Goal: Transaction & Acquisition: Register for event/course

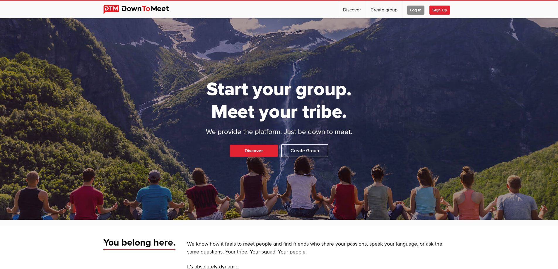
click at [418, 9] on span "Log In" at bounding box center [415, 10] width 17 height 9
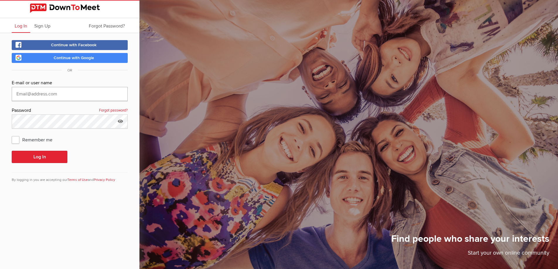
click at [28, 95] on input "text" at bounding box center [70, 94] width 116 height 14
type input "[EMAIL_ADDRESS][DOMAIN_NAME]"
click at [34, 154] on button "Log In" at bounding box center [40, 157] width 56 height 12
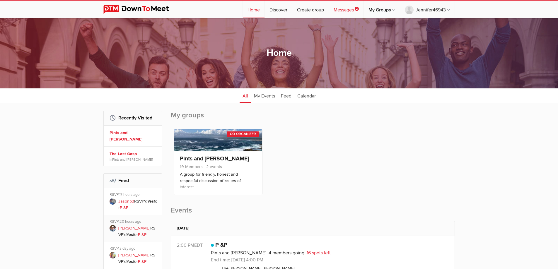
click at [342, 7] on link "Messages 2" at bounding box center [346, 10] width 35 height 18
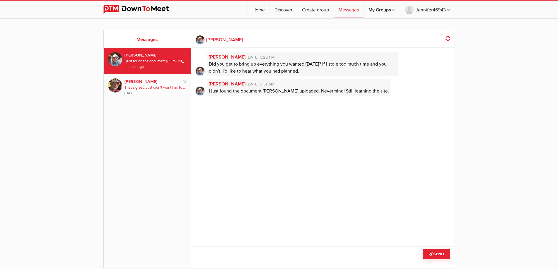
click at [147, 87] on div "That's great. Just didn't want him to be left out of the loop. [PERSON_NAME] te…" at bounding box center [156, 88] width 62 height 6
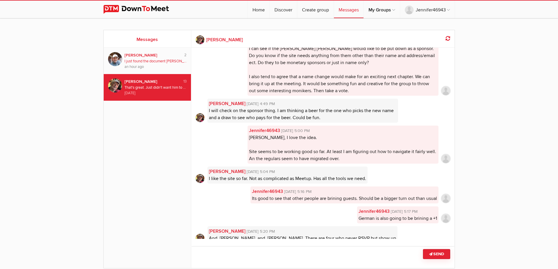
click at [154, 59] on div "I just found the document [PERSON_NAME] uploaded. Nevermind! Still learning the…" at bounding box center [156, 62] width 62 height 6
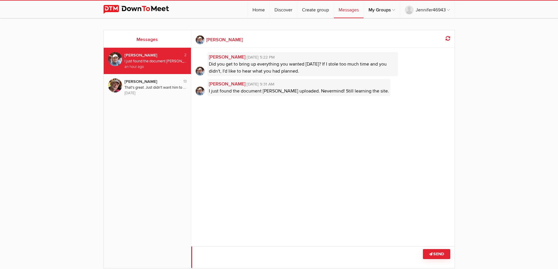
click at [232, 251] on textarea at bounding box center [322, 257] width 263 height 22
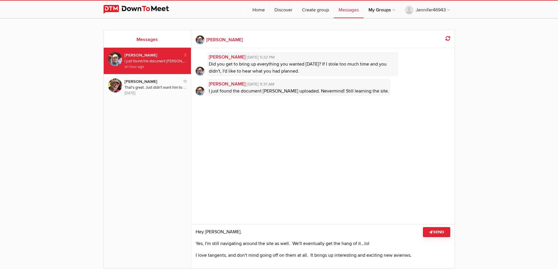
drag, startPoint x: 401, startPoint y: 256, endPoint x: 369, endPoint y: 201, distance: 64.5
click at [369, 198] on div "[PERSON_NAME] [DATE] 5:22 PM Did you get to bring up everything you wanted [DAT…" at bounding box center [322, 143] width 263 height 191
click at [411, 256] on textarea at bounding box center [322, 247] width 263 height 44
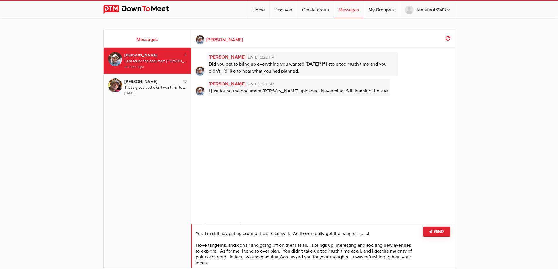
scroll to position [11, 0]
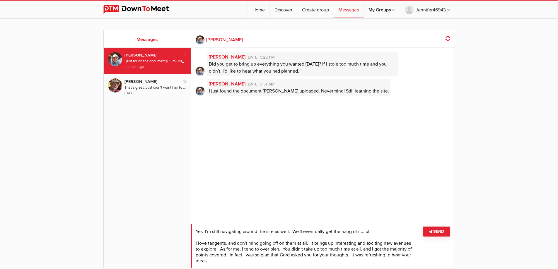
click at [261, 262] on textarea at bounding box center [322, 246] width 263 height 45
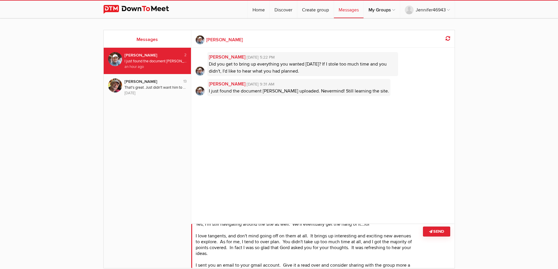
scroll to position [25, 0]
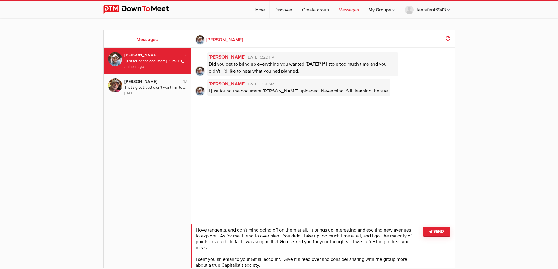
click at [263, 265] on textarea at bounding box center [322, 246] width 263 height 45
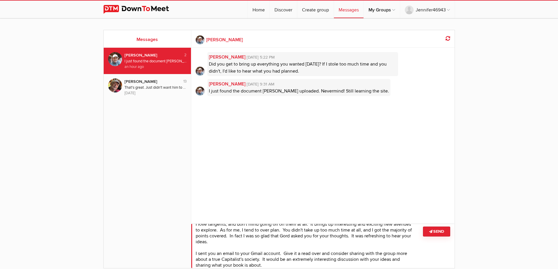
click at [264, 265] on textarea at bounding box center [322, 246] width 263 height 45
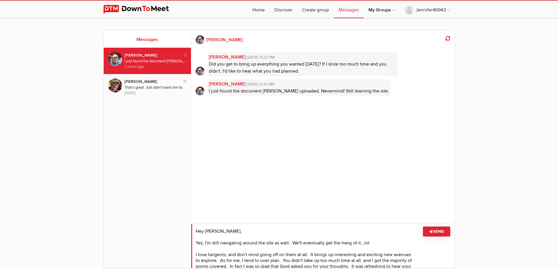
scroll to position [29, 0]
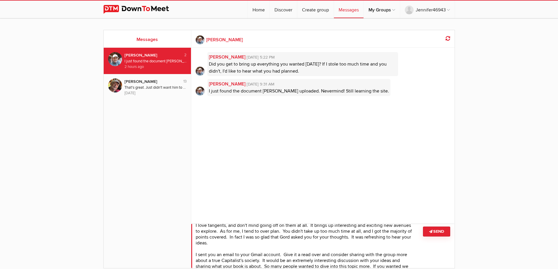
click at [390, 231] on textarea at bounding box center [322, 246] width 263 height 45
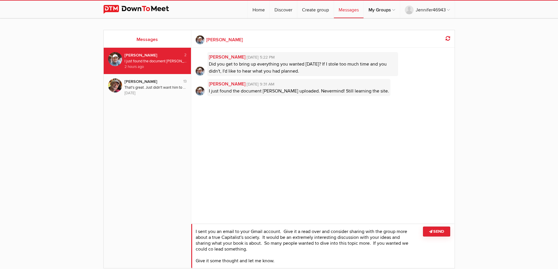
click at [400, 237] on textarea at bounding box center [322, 246] width 263 height 45
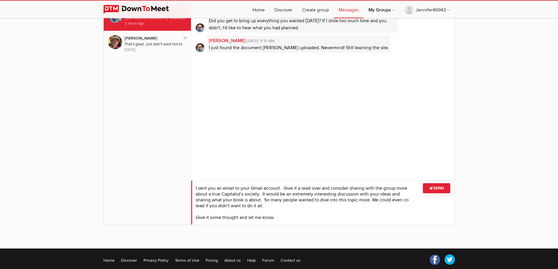
scroll to position [59, 0]
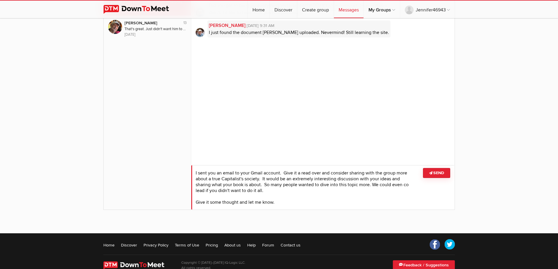
type textarea "Hey [PERSON_NAME], Yes, I'm still navigating around the site as well. We'll eve…"
click at [437, 175] on button "Send" at bounding box center [436, 173] width 27 height 10
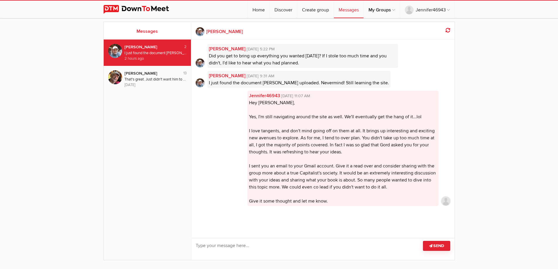
scroll to position [0, 0]
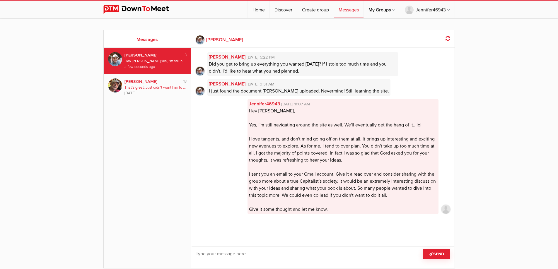
click at [148, 89] on div "That's great. Just didn't want him to be left out of the loop. [PERSON_NAME] te…" at bounding box center [156, 88] width 62 height 6
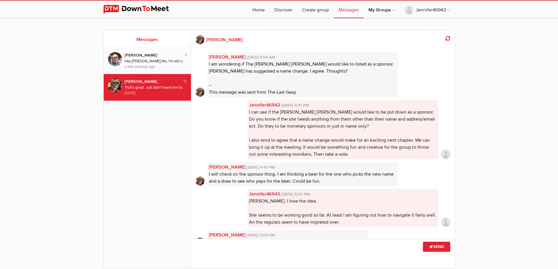
scroll to position [210, 0]
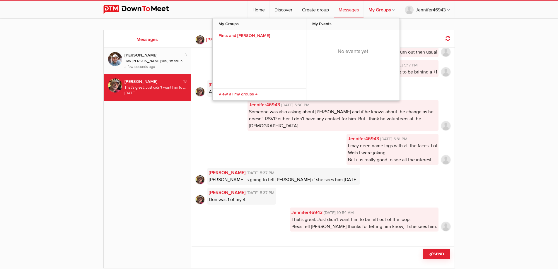
click at [380, 8] on link "My Groups" at bounding box center [382, 10] width 36 height 18
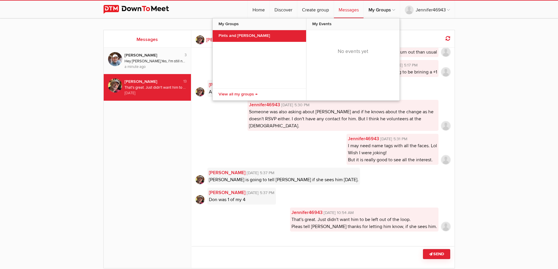
click at [242, 33] on link "Pints and [PERSON_NAME]" at bounding box center [259, 36] width 93 height 12
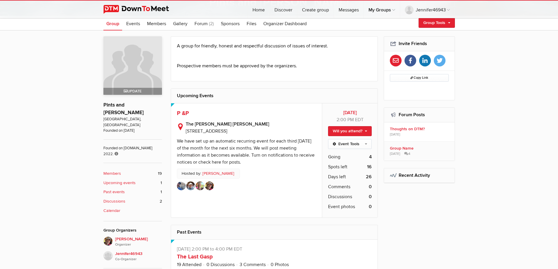
scroll to position [147, 0]
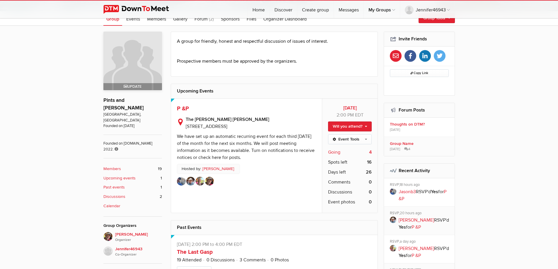
click at [336, 152] on span "Going" at bounding box center [334, 152] width 12 height 7
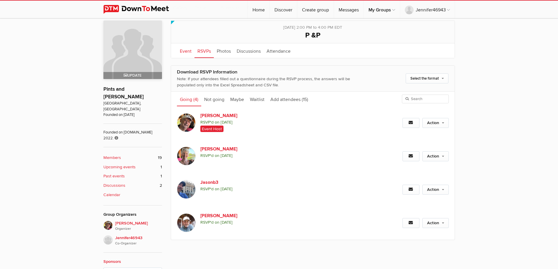
click at [187, 51] on link "Event" at bounding box center [186, 50] width 18 height 15
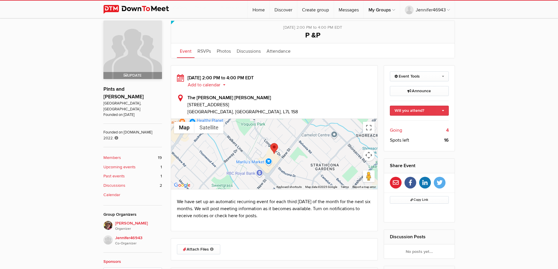
click at [413, 111] on link "Will you attend?" at bounding box center [419, 111] width 59 height 10
click at [411, 122] on link "I'm going" at bounding box center [419, 123] width 58 height 9
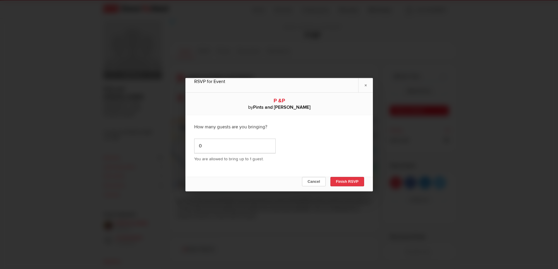
click at [346, 183] on button "Finish RSVP" at bounding box center [347, 181] width 34 height 9
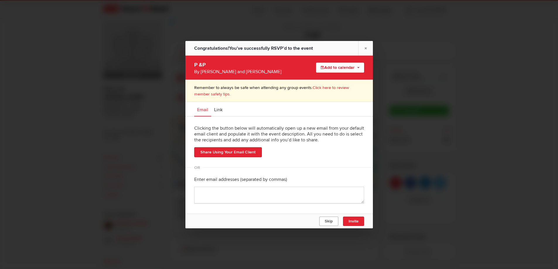
click at [332, 224] on button "Skip" at bounding box center [328, 221] width 19 height 9
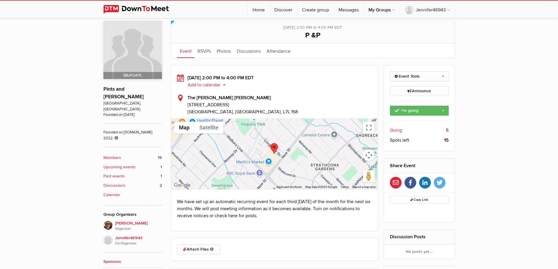
scroll to position [216, 0]
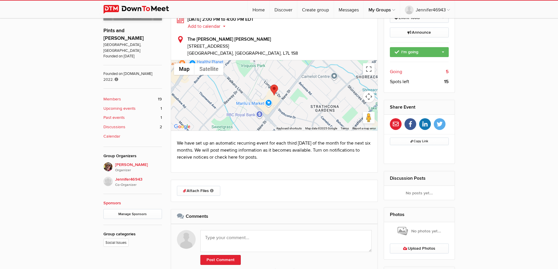
click at [310, 166] on div "[DATE] 2:00 PM to 4:00 PM EDT Add to calendar Outlook Apple / iCal Google Yahoo…" at bounding box center [275, 90] width 208 height 166
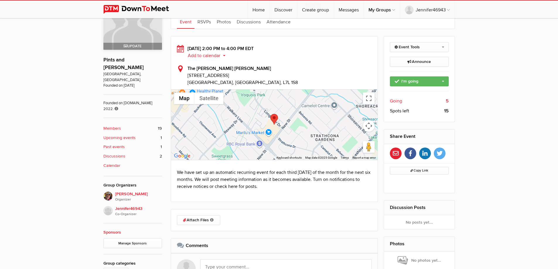
scroll to position [40, 0]
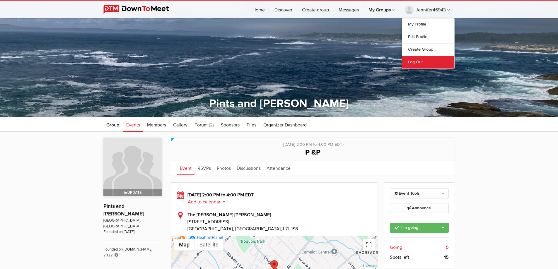
click at [416, 62] on link "Log Out" at bounding box center [428, 62] width 52 height 13
